Goal: Information Seeking & Learning: Check status

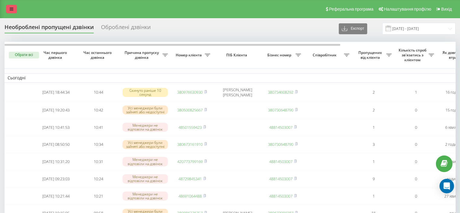
click at [9, 6] on link at bounding box center [11, 9] width 11 height 8
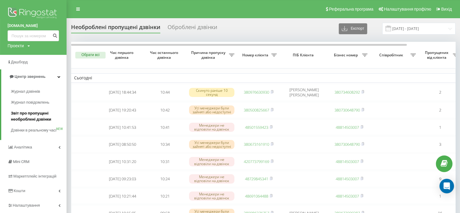
click at [42, 117] on span "Звіт про пропущені необроблені дзвінки" at bounding box center [37, 116] width 53 height 12
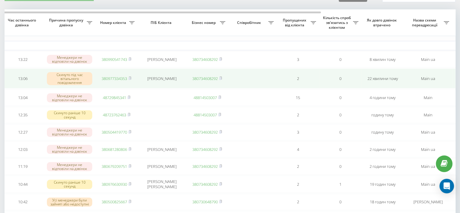
scroll to position [18, 0]
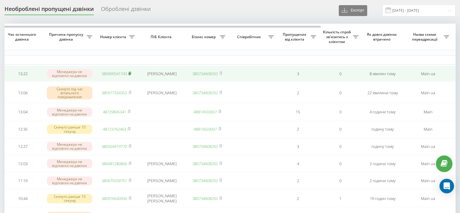
click at [130, 73] on rect at bounding box center [129, 73] width 2 height 3
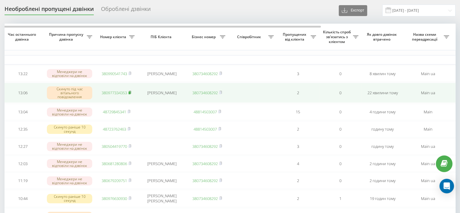
click at [130, 92] on rect at bounding box center [129, 92] width 2 height 3
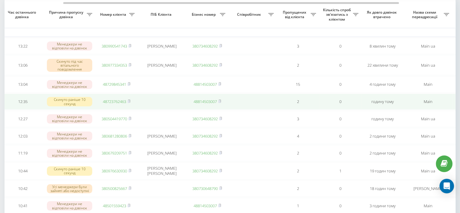
scroll to position [46, 0]
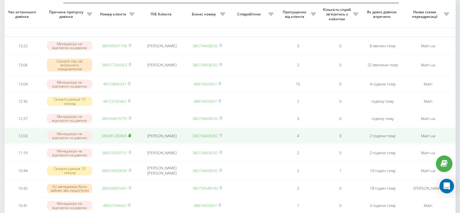
click at [130, 137] on rect at bounding box center [129, 135] width 2 height 3
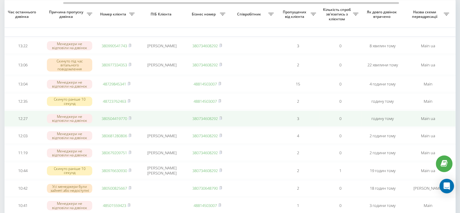
click at [132, 121] on td "380504419770" at bounding box center [116, 118] width 42 height 16
click at [129, 119] on icon at bounding box center [129, 118] width 3 height 4
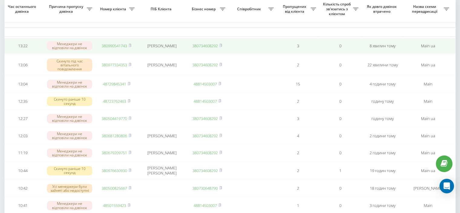
scroll to position [0, 0]
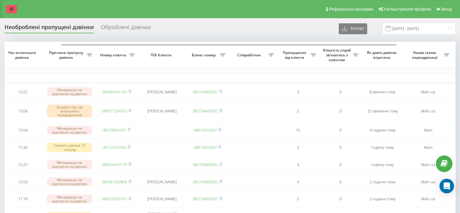
click at [11, 8] on icon at bounding box center [12, 9] width 4 height 4
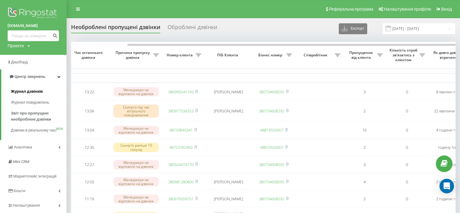
click at [28, 93] on span "Журнал дзвінків" at bounding box center [27, 91] width 32 height 6
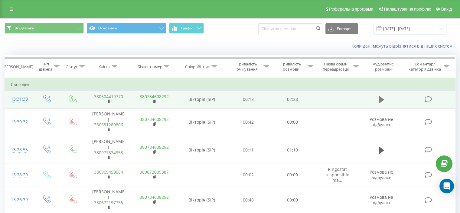
click at [378, 101] on icon at bounding box center [380, 99] width 5 height 8
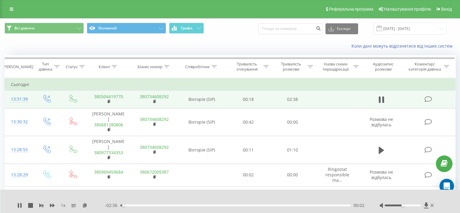
click at [181, 205] on div "00:02" at bounding box center [235, 205] width 230 height 2
click at [418, 205] on div at bounding box center [403, 205] width 36 height 2
drag, startPoint x: 417, startPoint y: 205, endPoint x: 423, endPoint y: 205, distance: 5.8
click at [423, 205] on div at bounding box center [407, 205] width 56 height 6
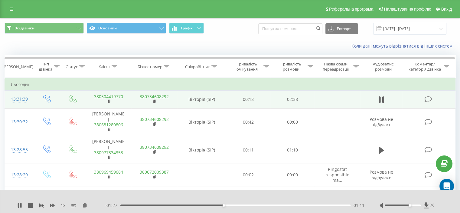
click at [410, 205] on div at bounding box center [403, 205] width 36 height 2
click at [404, 205] on div at bounding box center [403, 205] width 36 height 2
click at [412, 205] on div at bounding box center [403, 205] width 36 height 2
click at [408, 205] on div at bounding box center [403, 205] width 36 height 2
click at [412, 205] on div at bounding box center [403, 205] width 36 height 2
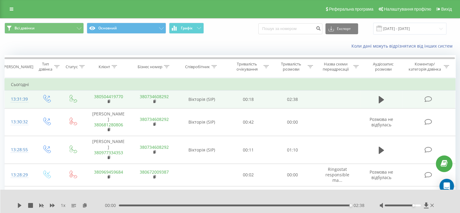
click at [433, 202] on div at bounding box center [407, 205] width 56 height 6
click at [7, 12] on link at bounding box center [11, 9] width 11 height 8
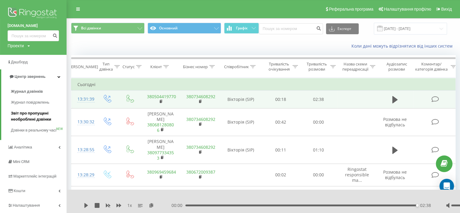
click at [31, 116] on span "Звіт про пропущені необроблені дзвінки" at bounding box center [37, 116] width 53 height 12
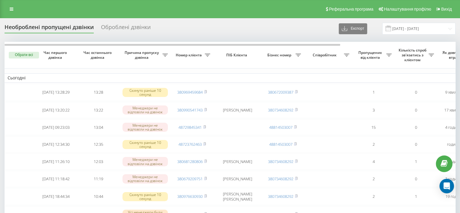
click at [307, 32] on div "Необроблені пропущені дзвінки Оброблені дзвінки Експорт .csv .xlsx [DATE] - [DA…" at bounding box center [230, 29] width 451 height 12
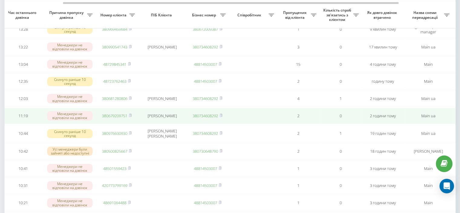
scroll to position [63, 0]
click at [131, 116] on rect at bounding box center [130, 115] width 2 height 3
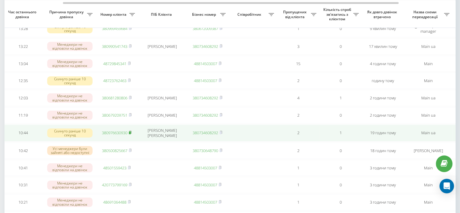
click at [131, 133] on icon at bounding box center [130, 132] width 2 height 3
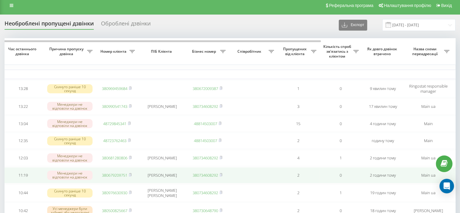
scroll to position [2, 0]
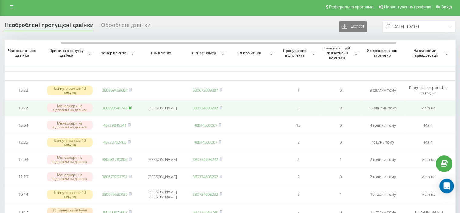
click at [131, 106] on rect at bounding box center [130, 107] width 2 height 3
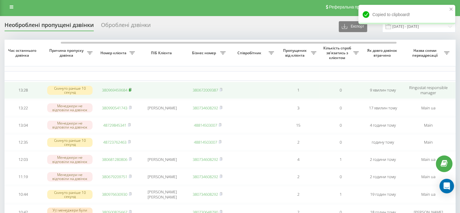
click at [131, 89] on icon at bounding box center [130, 89] width 2 height 3
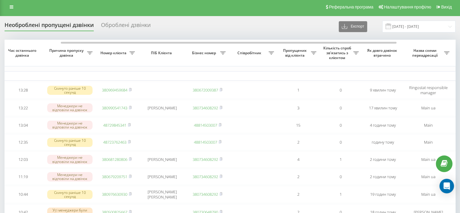
scroll to position [0, 0]
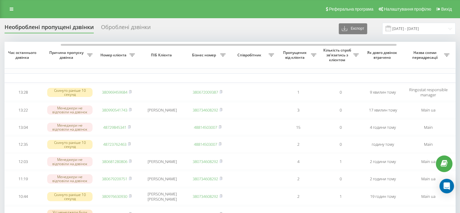
click at [138, 26] on div "Оброблені дзвінки" at bounding box center [126, 28] width 50 height 9
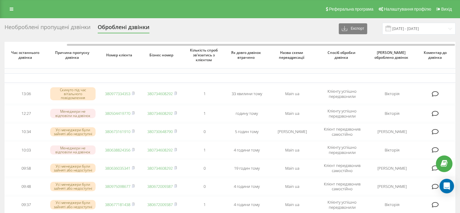
click at [71, 26] on div "Необроблені пропущені дзвінки" at bounding box center [48, 28] width 86 height 9
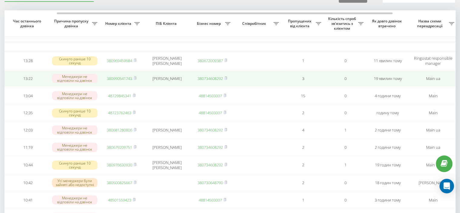
scroll to position [0, 70]
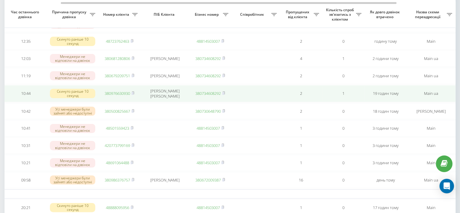
scroll to position [85, 0]
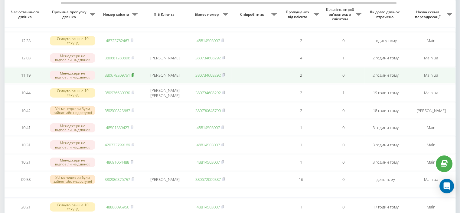
click at [133, 76] on rect at bounding box center [132, 75] width 2 height 3
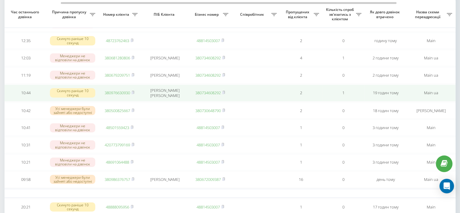
scroll to position [0, 0]
